Goal: Transaction & Acquisition: Purchase product/service

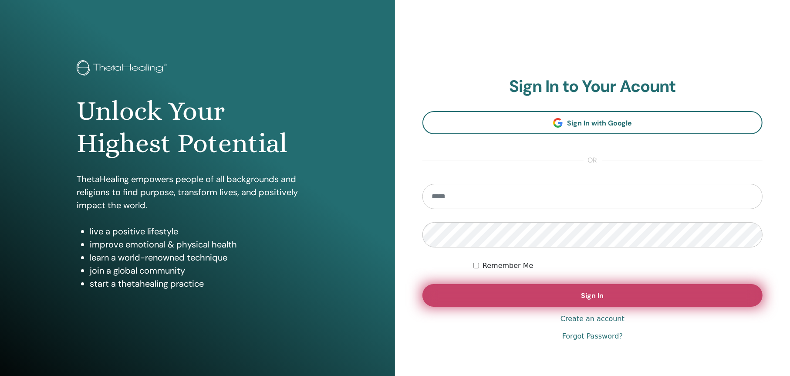
type input "**********"
click at [595, 294] on span "Sign In" at bounding box center [593, 295] width 23 height 9
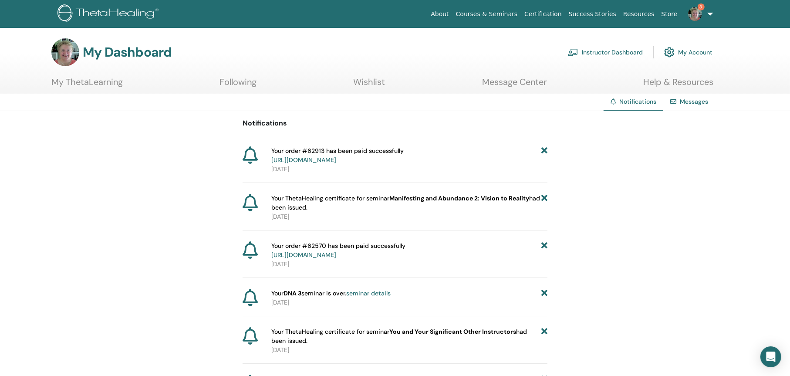
click at [623, 49] on link "Instructor Dashboard" at bounding box center [605, 52] width 75 height 19
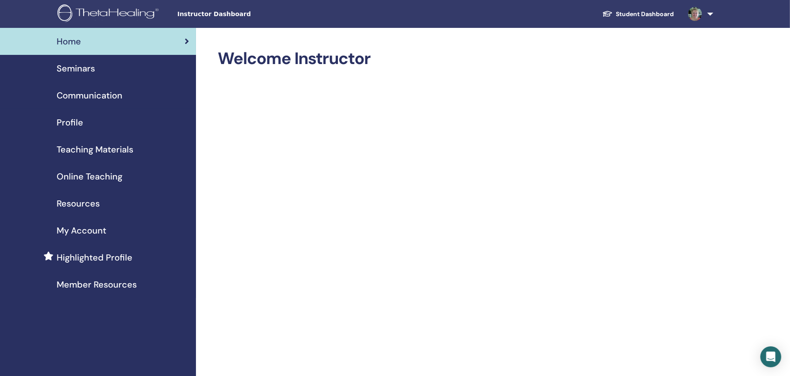
click at [84, 64] on span "Seminars" at bounding box center [76, 68] width 38 height 13
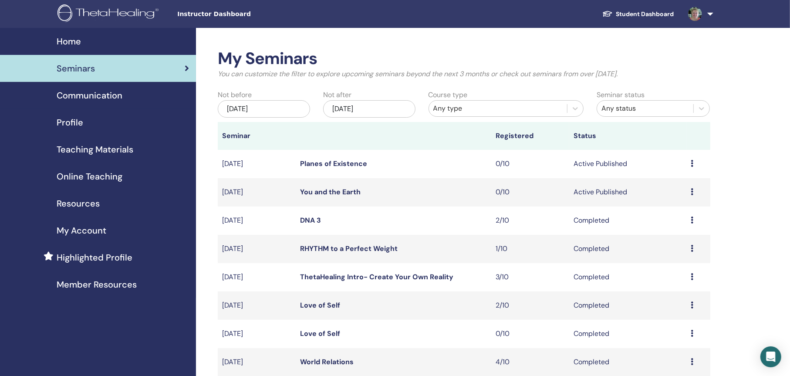
click at [102, 173] on span "Online Teaching" at bounding box center [90, 176] width 66 height 13
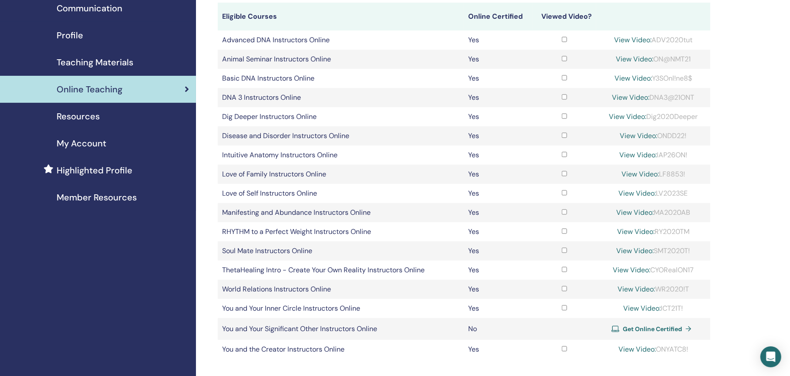
scroll to position [131, 0]
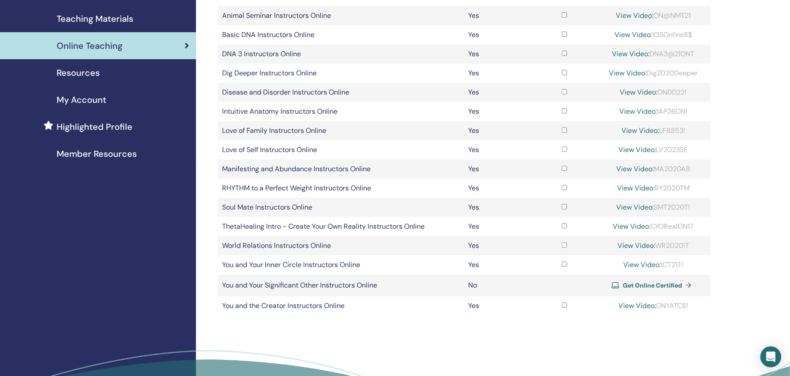
click at [656, 283] on span "Get Online Certified" at bounding box center [652, 285] width 59 height 8
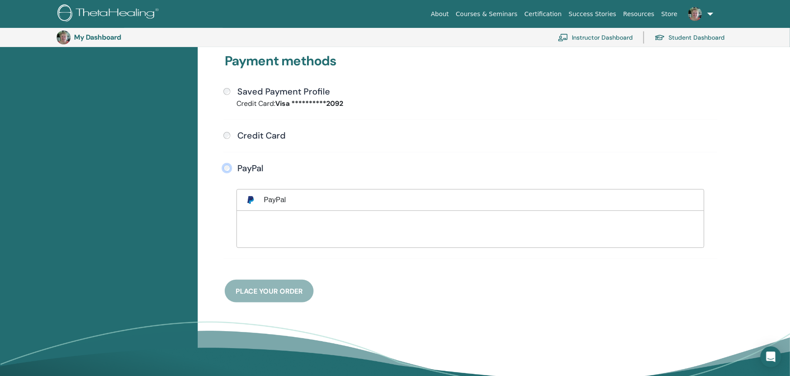
scroll to position [237, 0]
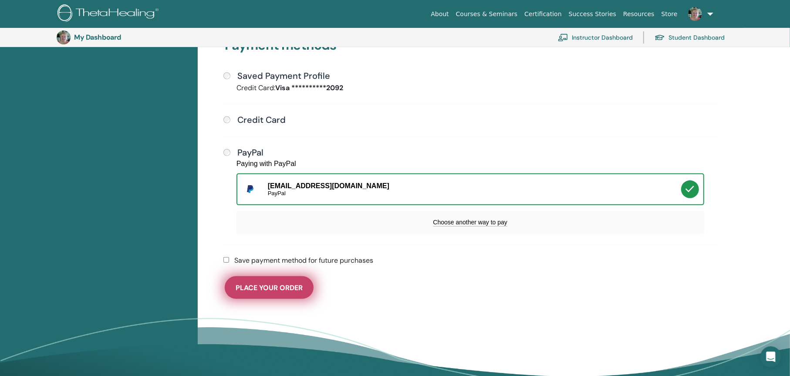
click at [274, 283] on span "Place Your Order" at bounding box center [269, 287] width 67 height 9
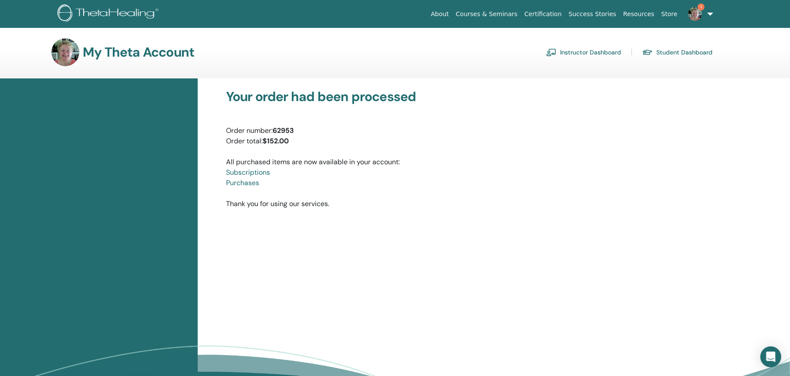
click at [700, 7] on span "1" at bounding box center [701, 6] width 7 height 7
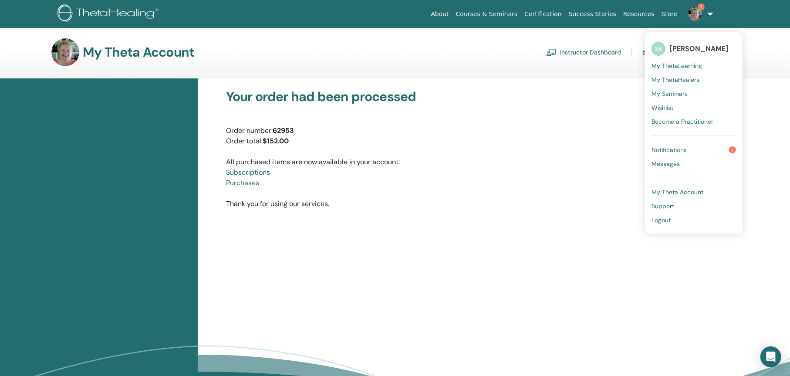
click at [671, 146] on span "Notifications" at bounding box center [669, 150] width 35 height 8
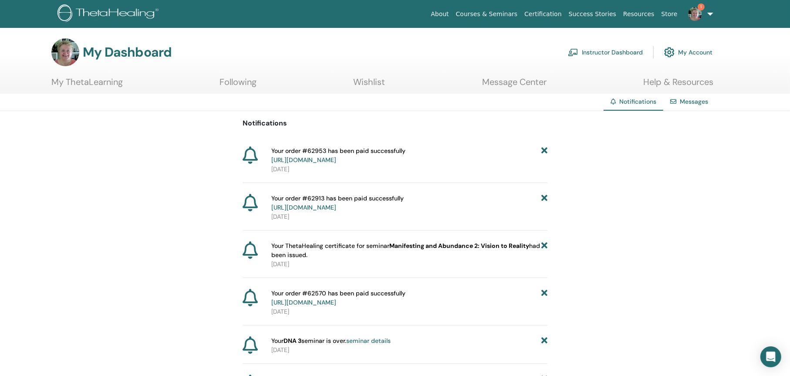
click at [603, 50] on link "Instructor Dashboard" at bounding box center [605, 52] width 75 height 19
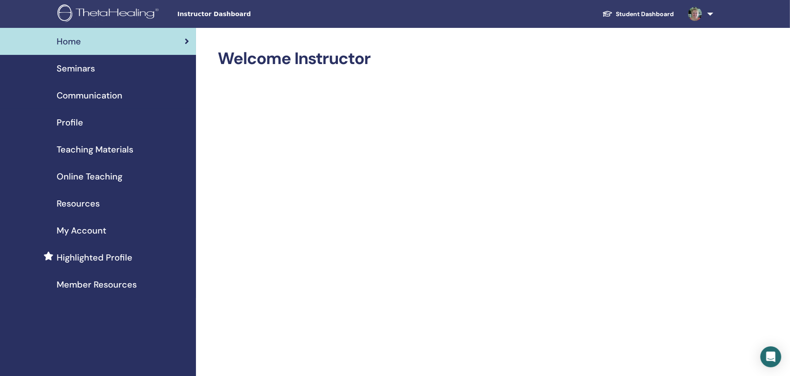
click at [88, 174] on span "Online Teaching" at bounding box center [90, 176] width 66 height 13
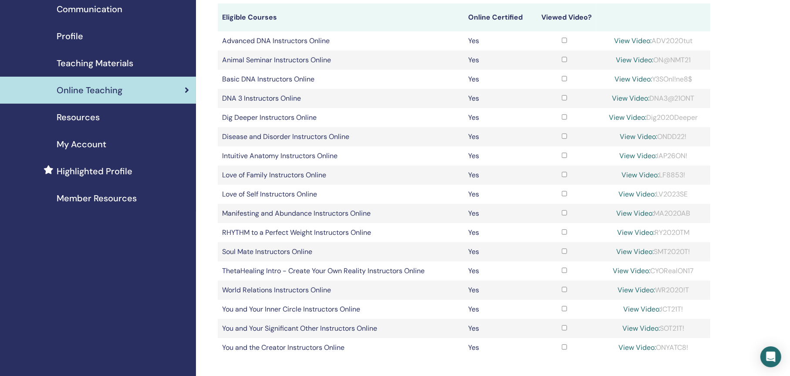
scroll to position [87, 0]
drag, startPoint x: 661, startPoint y: 326, endPoint x: 688, endPoint y: 325, distance: 26.6
click at [688, 325] on div "View Video: SOT21T!" at bounding box center [653, 327] width 105 height 10
copy div "SOT21T!"
click at [636, 325] on link "View Video:" at bounding box center [640, 327] width 37 height 9
